Goal: Transaction & Acquisition: Download file/media

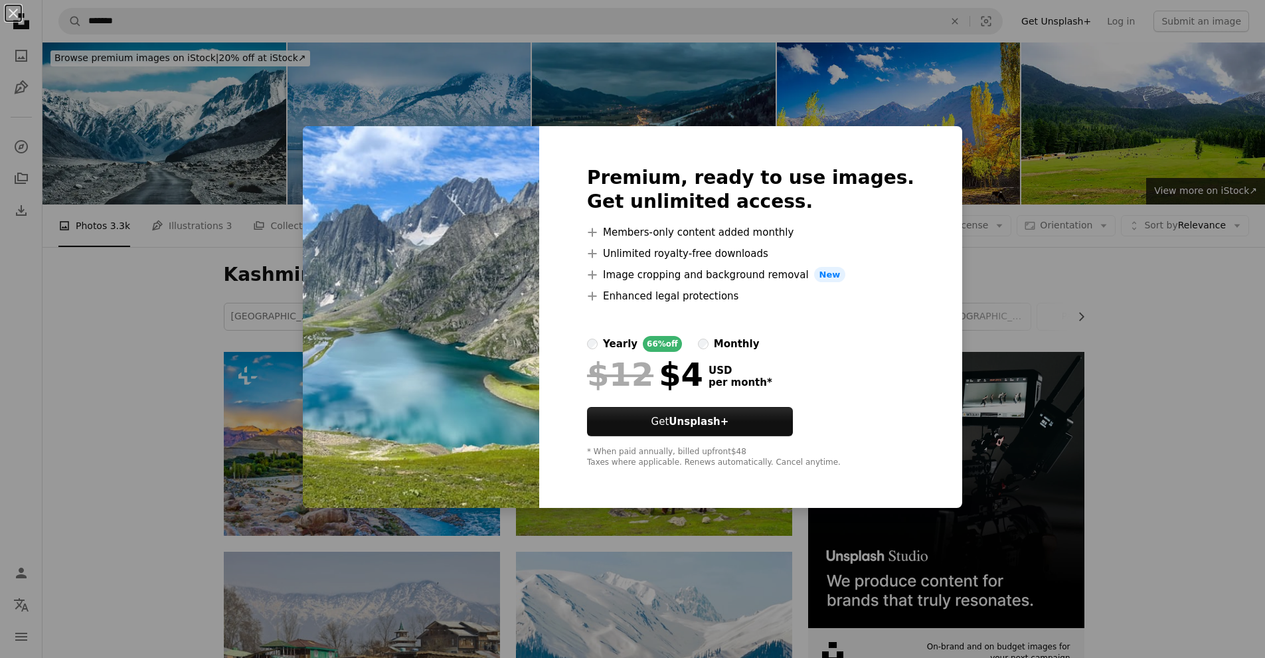
scroll to position [465, 0]
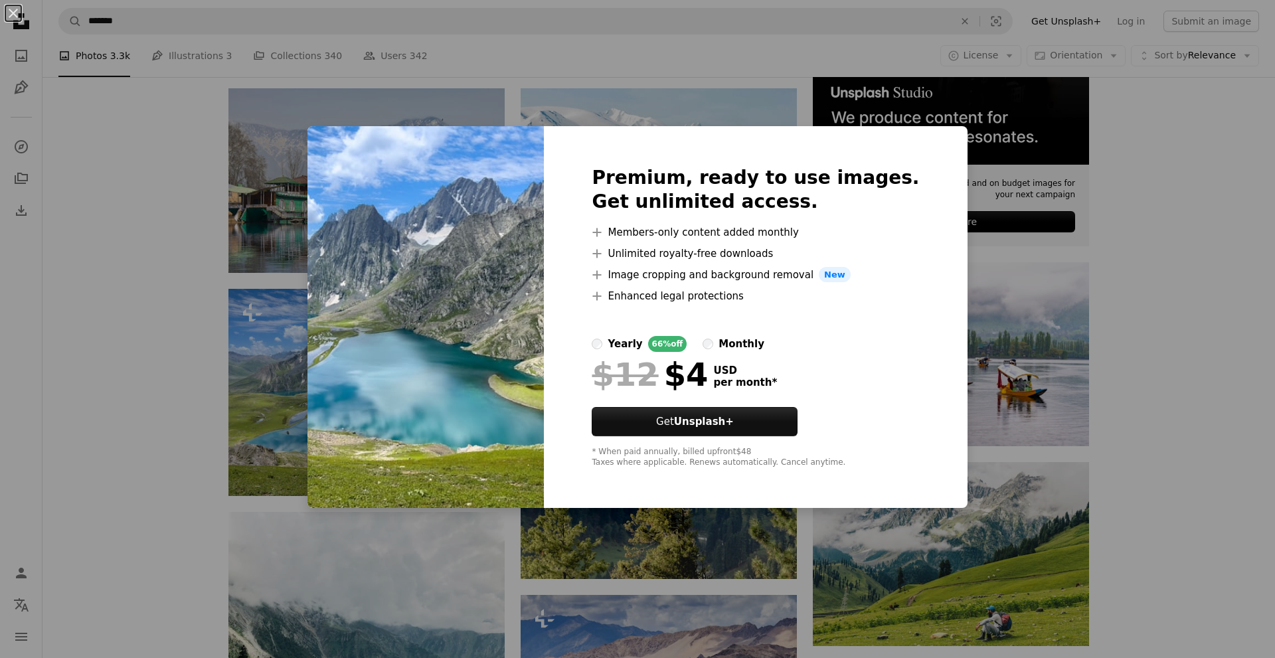
click at [1225, 294] on div "An X shape Premium, ready to use images. Get unlimited access. A plus sign Memb…" at bounding box center [637, 329] width 1275 height 658
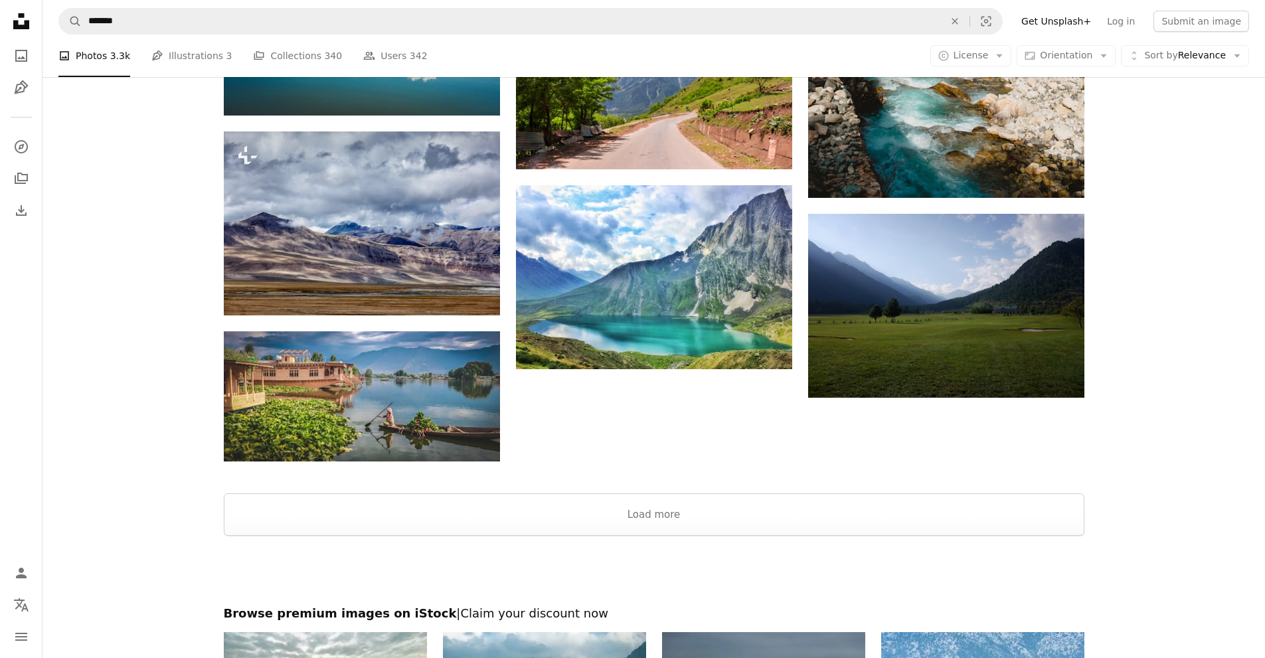
scroll to position [1727, 0]
